Goal: Information Seeking & Learning: Check status

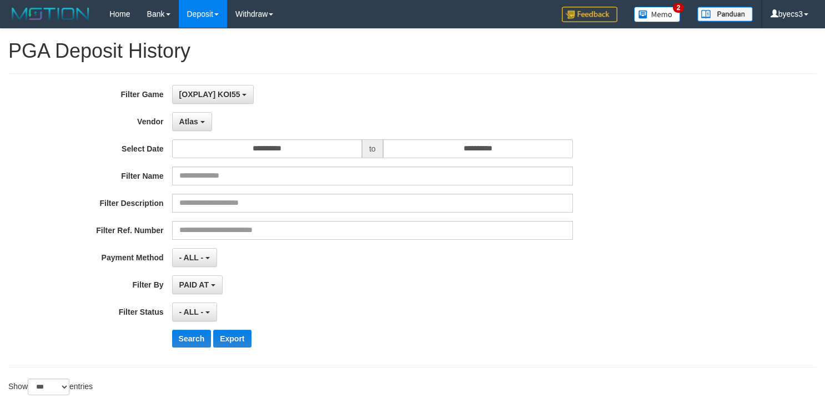
select select "**********"
select select "***"
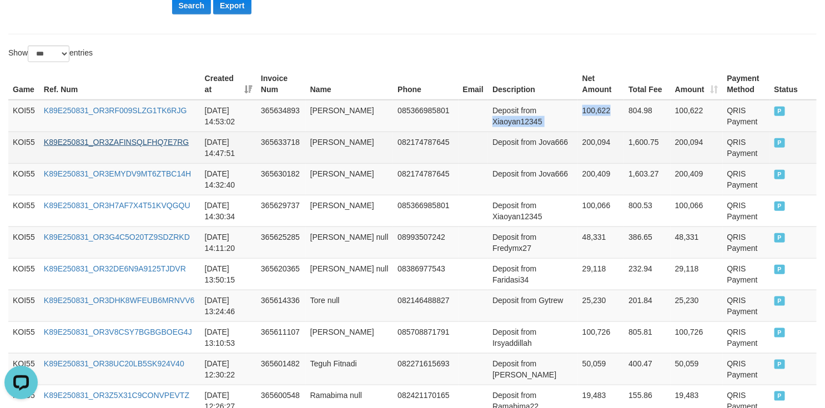
scroll to position [10, 0]
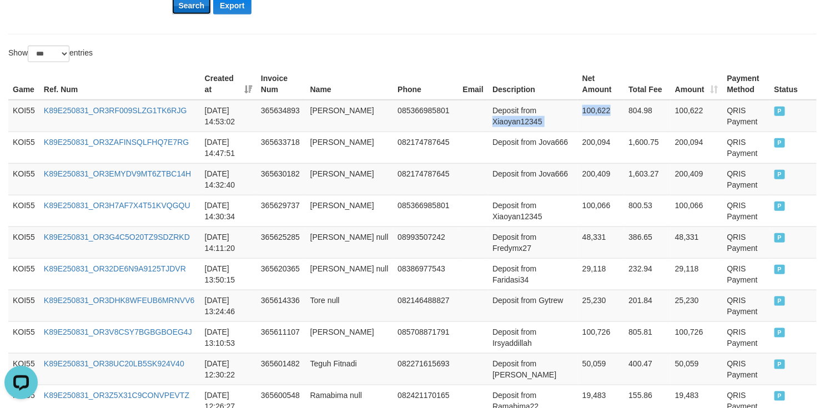
click at [181, 12] on button "Search" at bounding box center [191, 6] width 39 height 18
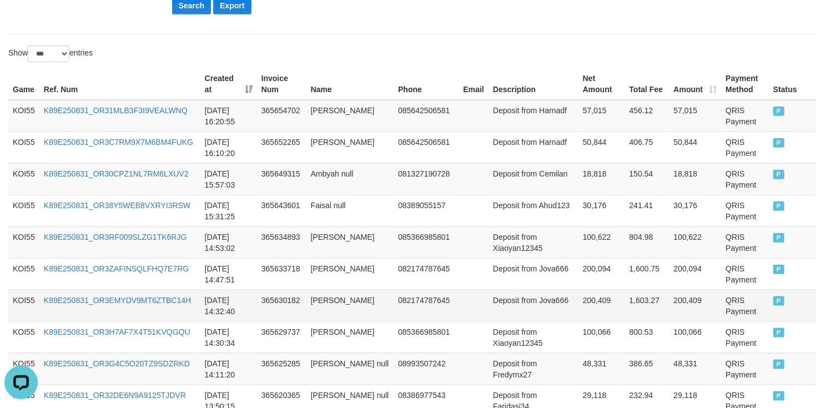
drag, startPoint x: 397, startPoint y: 319, endPoint x: 436, endPoint y: 319, distance: 39.4
click at [398, 319] on td "082174787645" at bounding box center [425, 306] width 65 height 32
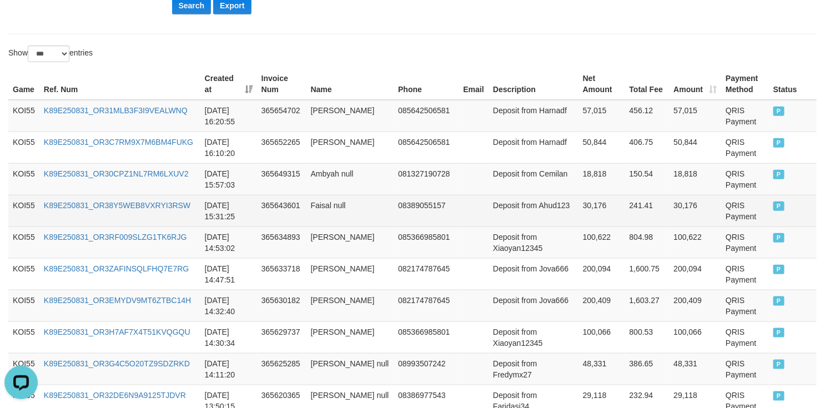
click at [505, 219] on td "Deposit from Ahud123" at bounding box center [533, 211] width 90 height 32
drag, startPoint x: 505, startPoint y: 219, endPoint x: 591, endPoint y: 212, distance: 86.3
click at [591, 212] on tr "KOI55 K89E250831_OR38Y5WEB8VXRYI3RSW 2025-08-31 15:31:25 365643601 Faisal null …" at bounding box center [412, 211] width 808 height 32
copy tr "Ahud123 30,176"
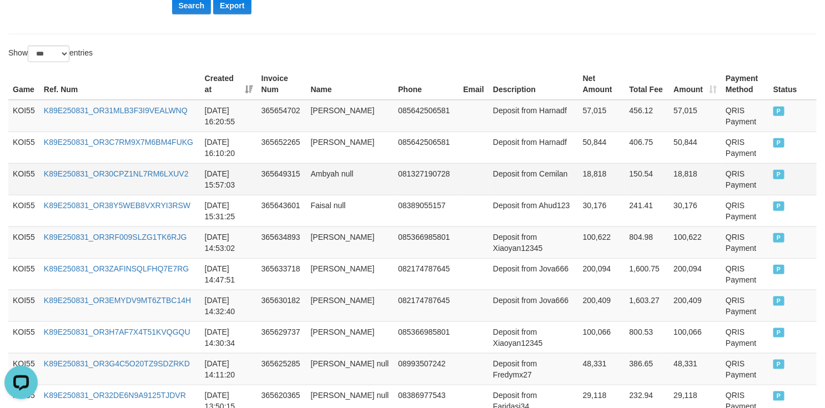
drag, startPoint x: 488, startPoint y: 190, endPoint x: 512, endPoint y: 190, distance: 23.9
click at [488, 190] on td at bounding box center [473, 179] width 30 height 32
click at [512, 190] on td "Deposit from Cemilan" at bounding box center [533, 179] width 90 height 32
drag, startPoint x: 512, startPoint y: 190, endPoint x: 581, endPoint y: 188, distance: 69.4
click at [581, 188] on tr "KOI55 K89E250831_OR30CPZ1NL7RM6LXUV2 2025-08-31 15:57:03 365649315 Ambyah null …" at bounding box center [412, 179] width 808 height 32
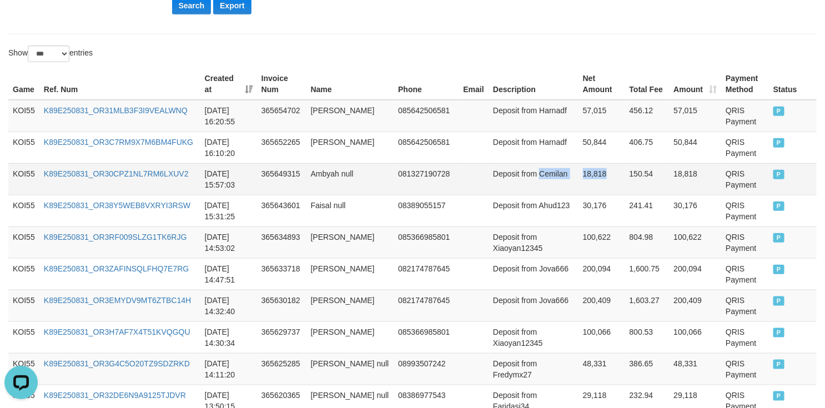
copy tr "Cemilan 18,818"
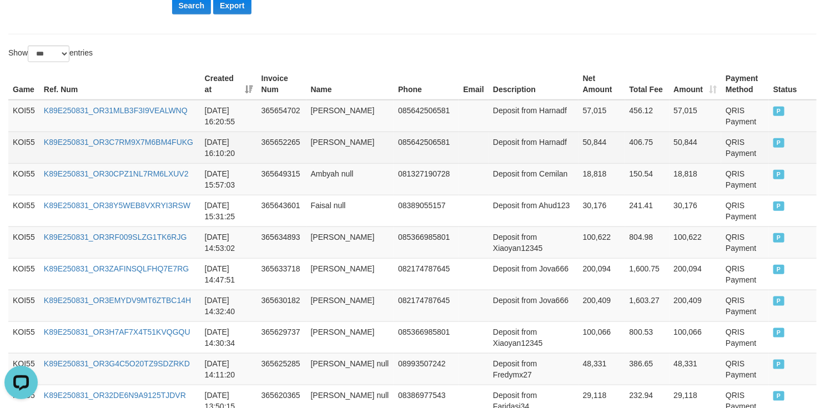
click at [512, 151] on td "Deposit from Harnadf" at bounding box center [533, 148] width 90 height 32
drag, startPoint x: 543, startPoint y: 155, endPoint x: 573, endPoint y: 155, distance: 30.5
click at [573, 155] on tr "KOI55 K89E250831_OR3C7RM9X7M6BM4FUKG 2025-08-31 16:10:20 365652265 Harna Dewi 0…" at bounding box center [412, 148] width 808 height 32
copy tr "Harnadf 50,844"
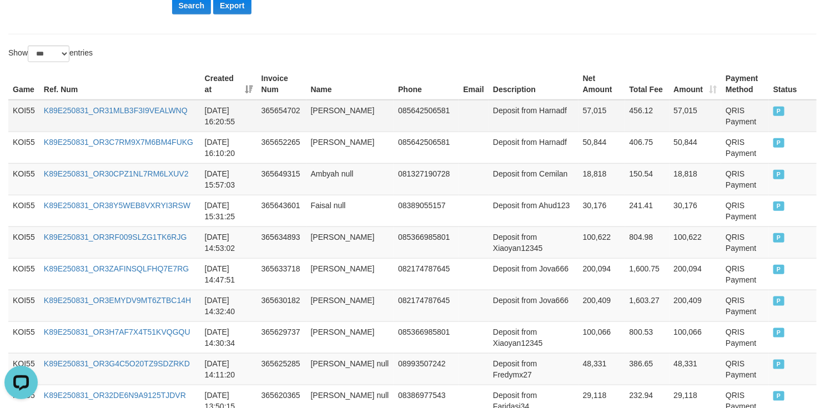
click at [513, 132] on td "Deposit from Harnadf" at bounding box center [533, 116] width 90 height 32
drag, startPoint x: 513, startPoint y: 132, endPoint x: 591, endPoint y: 129, distance: 77.8
click at [591, 129] on tr "KOI55 K89E250831_OR31MLB3F3I9VEALWNQ 2025-08-31 16:20:55 365654702 Harna Dewi 0…" at bounding box center [412, 116] width 808 height 32
copy tr "Harnadf 57,015"
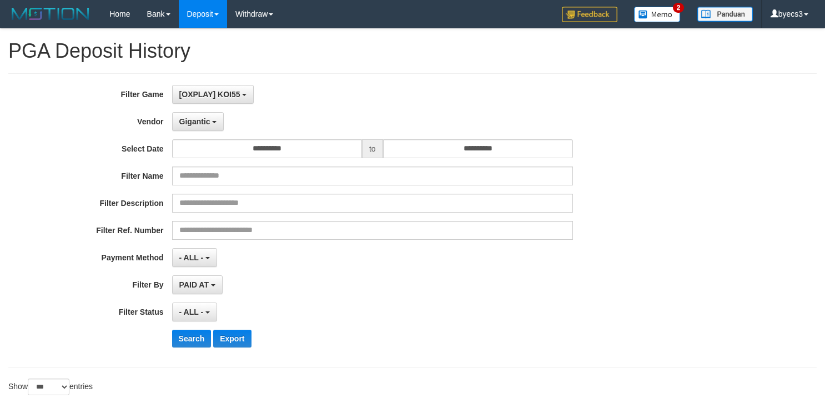
select select "**********"
select select "***"
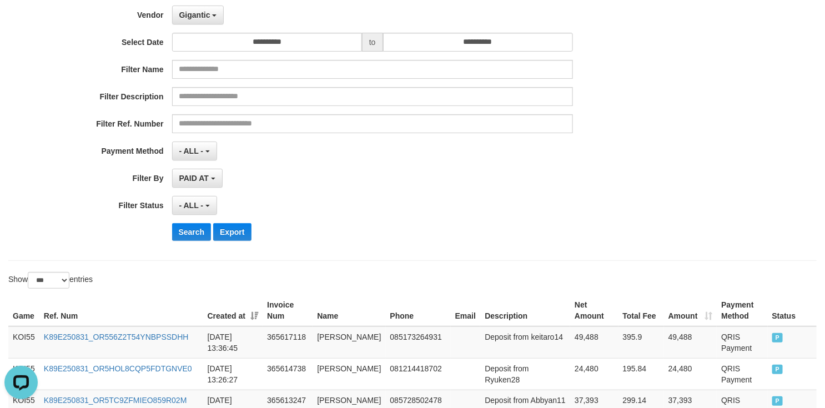
scroll to position [250, 0]
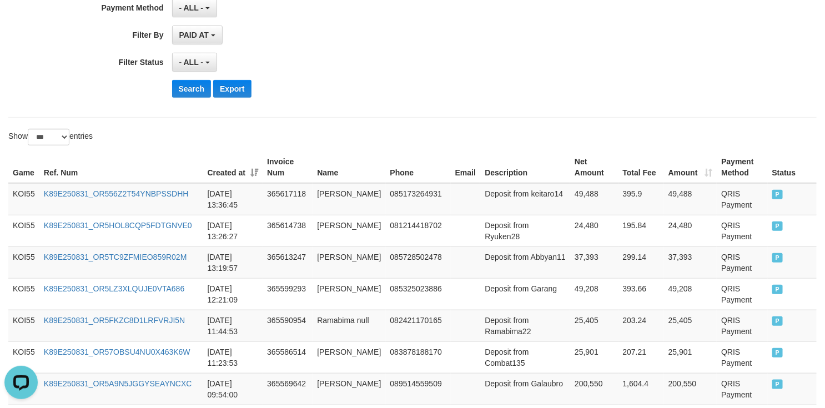
click at [195, 92] on button "Search" at bounding box center [191, 89] width 39 height 18
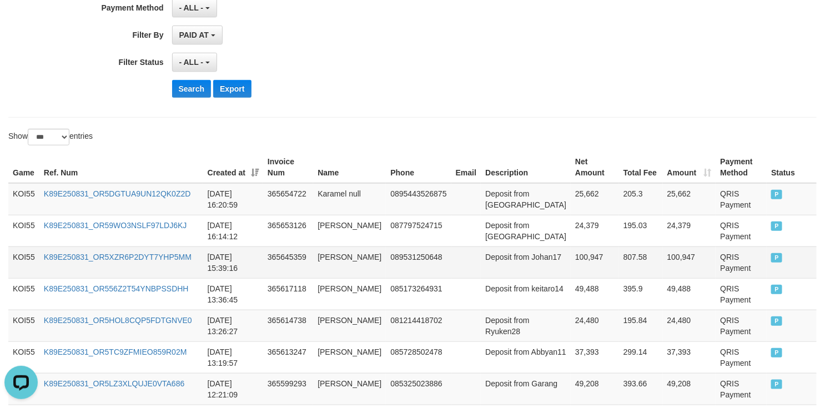
click at [432, 251] on td "089531250648" at bounding box center [418, 262] width 65 height 32
click at [488, 275] on td "Deposit from Johan17" at bounding box center [526, 262] width 90 height 32
click at [481, 270] on td "Deposit from Johan17" at bounding box center [526, 262] width 90 height 32
drag, startPoint x: 478, startPoint y: 270, endPoint x: 551, endPoint y: 270, distance: 73.3
click at [551, 270] on tr "KOI55 K89E250831_OR5XZR6P2DYT7YHP5MM 2025-08-31 15:39:16 365645359 Johannes nul…" at bounding box center [412, 262] width 808 height 32
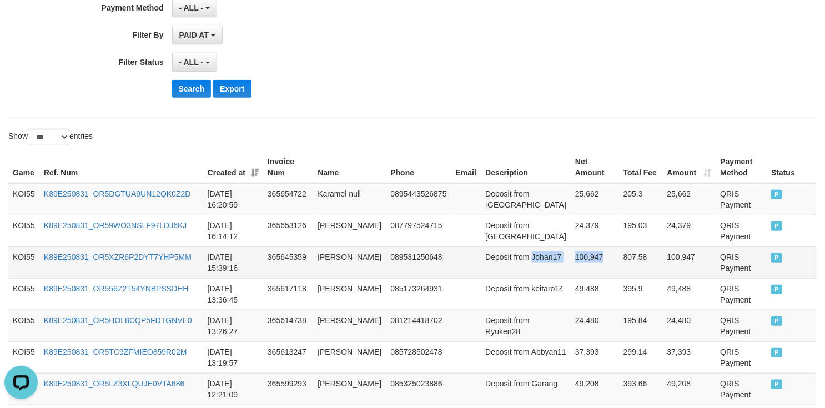
copy tr "Johan17 100,947"
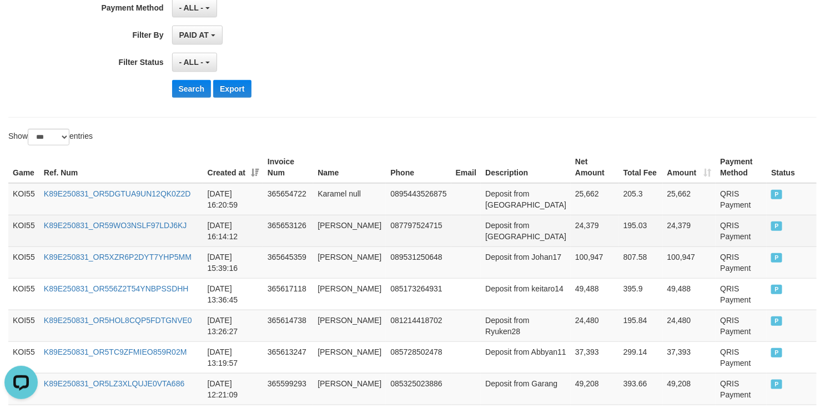
click at [496, 245] on td "Deposit from Situmorang" at bounding box center [526, 231] width 90 height 32
drag, startPoint x: 496, startPoint y: 245, endPoint x: 604, endPoint y: 243, distance: 108.2
click at [604, 243] on tr "KOI55 K89E250831_OR59WO3NSLF97LDJ6KJ 2025-08-31 16:14:12 365653126 Deri Yana 08…" at bounding box center [412, 231] width 808 height 32
copy tr "Situmorang 24,379 195.03"
click at [572, 235] on td "24,379" at bounding box center [594, 231] width 48 height 32
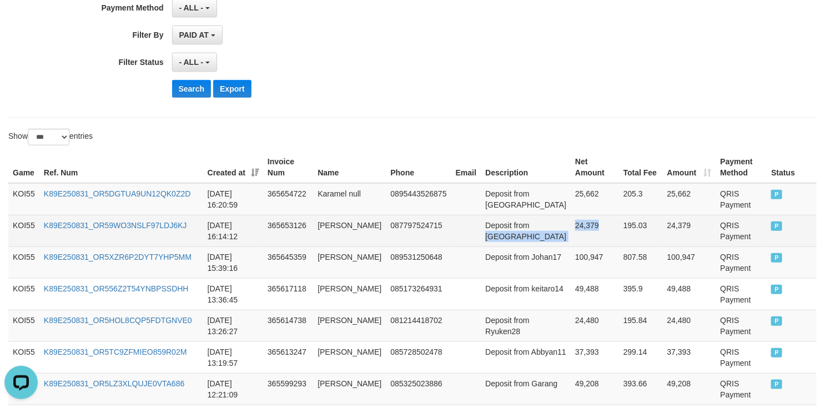
copy tr "Situmorang 24,379"
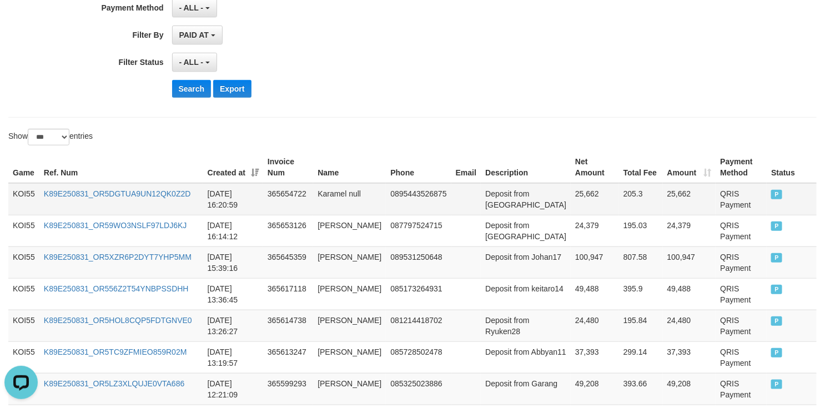
click at [481, 205] on td "Deposit from Karamel" at bounding box center [526, 199] width 90 height 32
drag, startPoint x: 477, startPoint y: 205, endPoint x: 542, endPoint y: 202, distance: 65.0
click at [542, 202] on td "Deposit from Karamel" at bounding box center [526, 199] width 90 height 32
copy td "Karamel"
click at [570, 202] on td "25,662" at bounding box center [594, 199] width 48 height 32
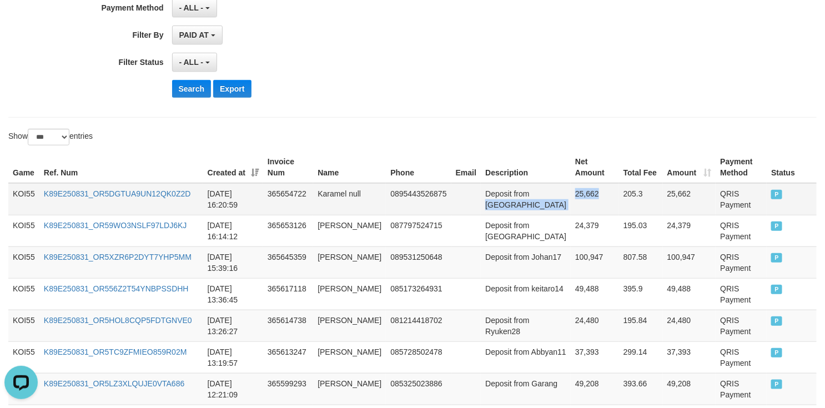
copy tr "Karamel 25,662"
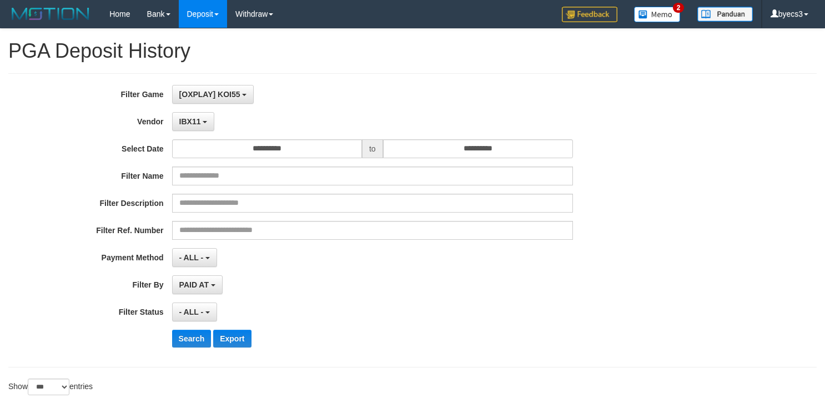
select select "**********"
select select "***"
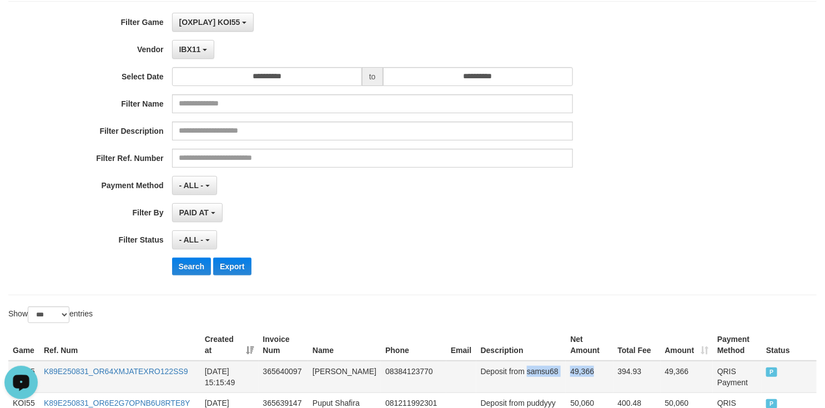
scroll to position [166, 0]
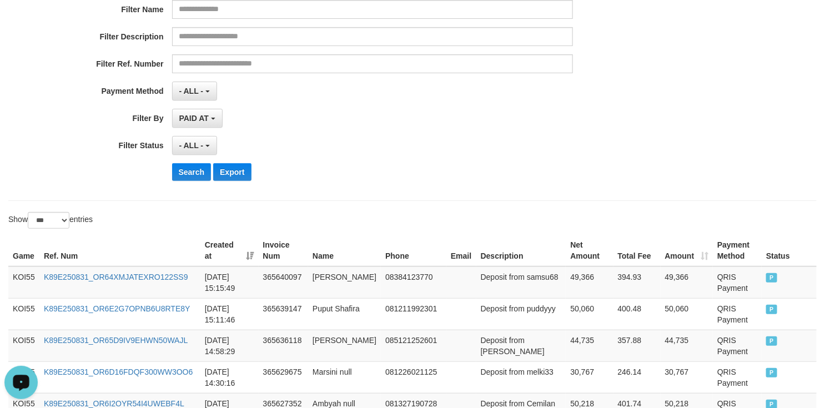
click at [194, 163] on div "**********" at bounding box center [343, 53] width 687 height 271
click at [190, 173] on button "Search" at bounding box center [191, 172] width 39 height 18
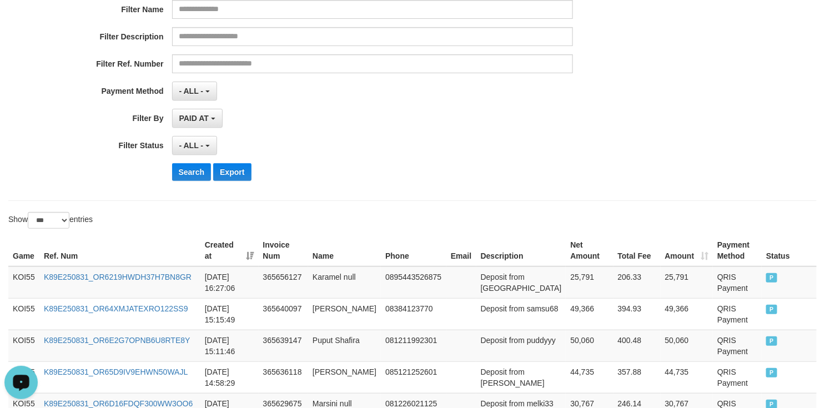
click at [658, 99] on div "**********" at bounding box center [343, 91] width 687 height 19
click at [495, 291] on td "Deposit from Karamel" at bounding box center [521, 282] width 90 height 32
drag, startPoint x: 495, startPoint y: 291, endPoint x: 569, endPoint y: 291, distance: 74.4
click at [569, 291] on tr "KOI55 K89E250831_OR6219HWDH37H7BN8GR 2025-08-31 16:27:06 365656127 Karamel null…" at bounding box center [412, 282] width 808 height 32
copy tr "Karamel 25,791"
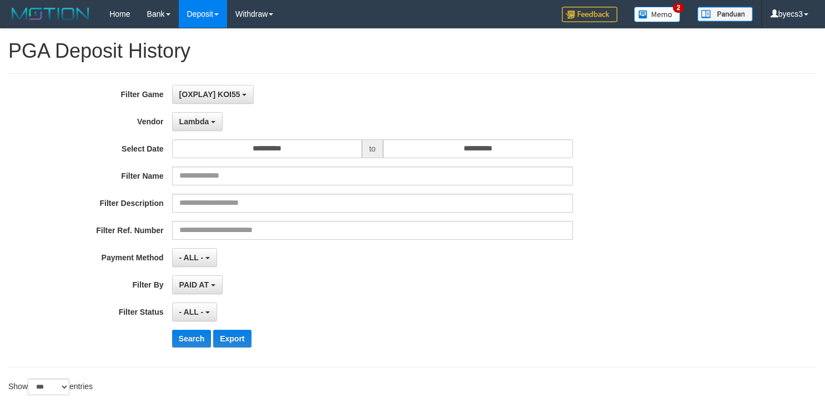
select select "**********"
select select "***"
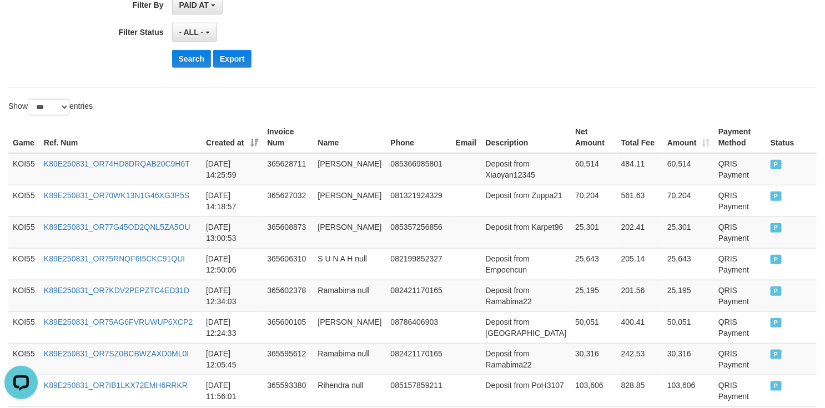
scroll to position [250, 0]
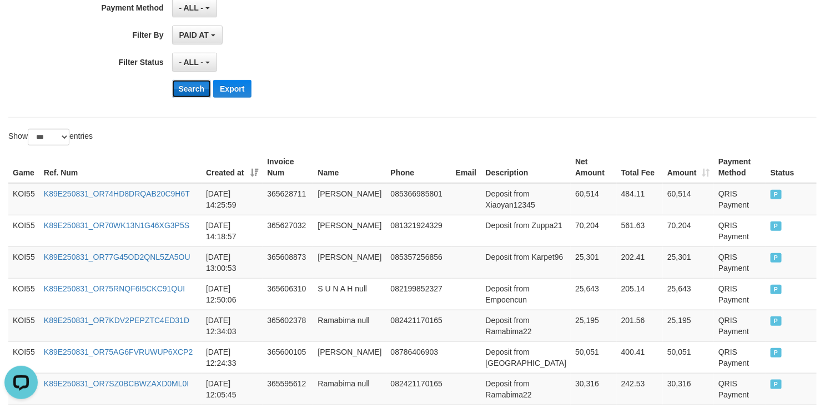
click at [195, 93] on button "Search" at bounding box center [191, 89] width 39 height 18
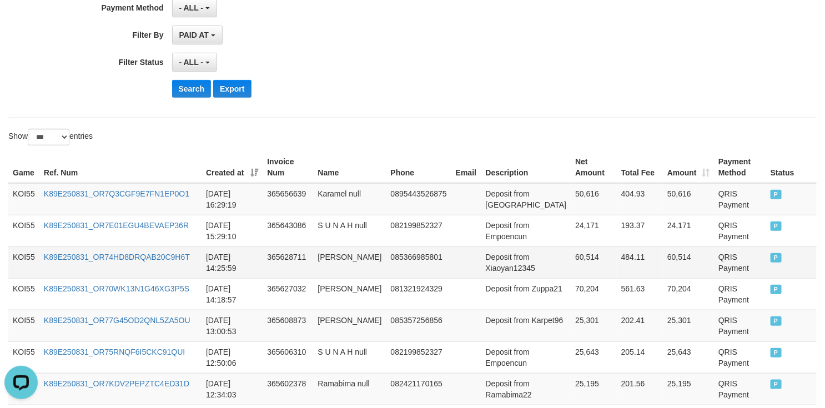
click at [540, 275] on td "Deposit from Xiaoyan12345" at bounding box center [526, 262] width 90 height 32
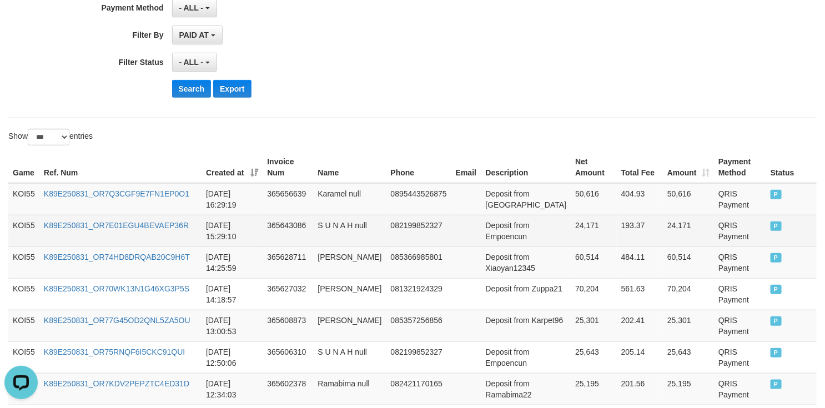
click at [496, 237] on td "Deposit from Empoencun" at bounding box center [526, 231] width 90 height 32
drag, startPoint x: 496, startPoint y: 237, endPoint x: 558, endPoint y: 233, distance: 62.3
click at [570, 236] on tr "KOI55 K89E250831_OR7E01EGU4BEVAEP36R 2025-08-31 15:29:10 365643086 S U N A H nu…" at bounding box center [412, 231] width 808 height 32
copy tr "Empoencun 24,171"
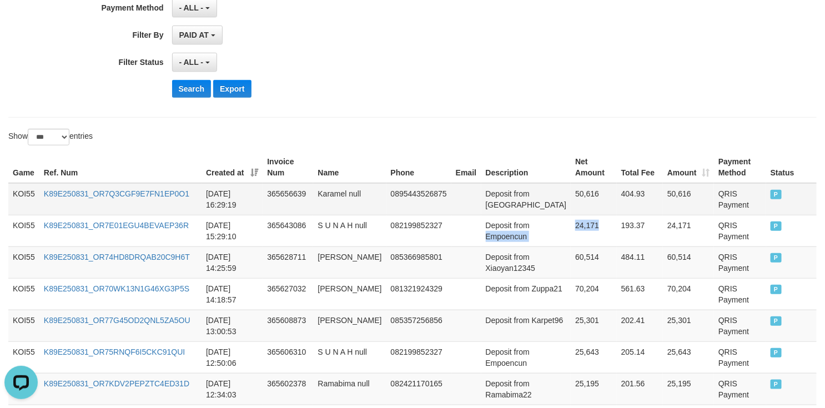
click at [546, 194] on td "Deposit from Karamel" at bounding box center [526, 199] width 90 height 32
click at [538, 195] on td "Deposit from Karamel" at bounding box center [526, 199] width 90 height 32
drag, startPoint x: 538, startPoint y: 195, endPoint x: 570, endPoint y: 196, distance: 32.2
click at [568, 196] on tr "KOI55 K89E250831_OR7Q3CGF9E7FN1EP0O1 2025-08-31 16:29:19 365656639 Karamel null…" at bounding box center [412, 199] width 808 height 32
copy tr "Karamel 50,616"
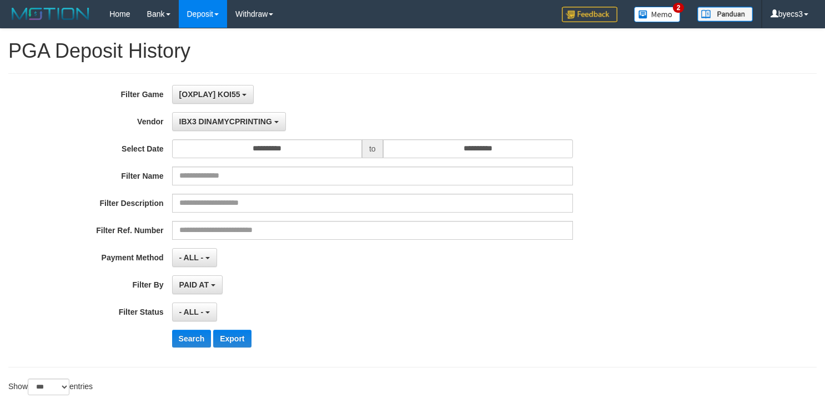
select select "**********"
select select "***"
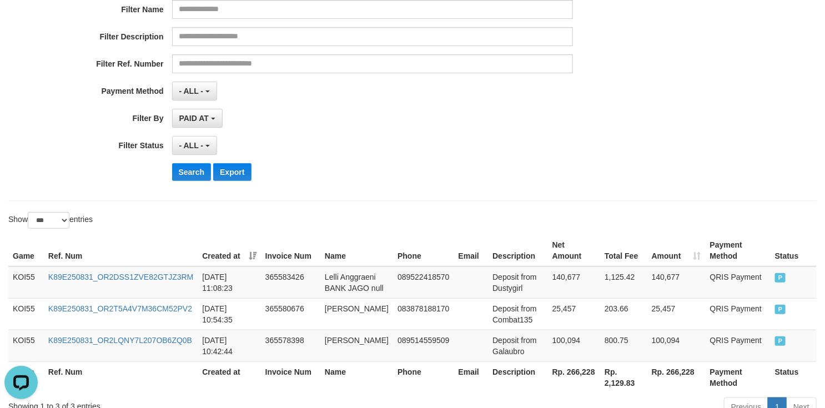
click at [203, 178] on button "Search" at bounding box center [191, 172] width 39 height 18
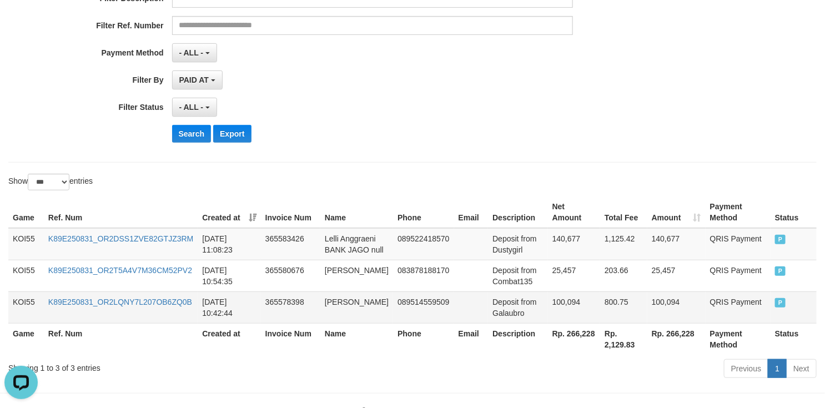
scroll to position [256, 0]
